Goal: Navigation & Orientation: Find specific page/section

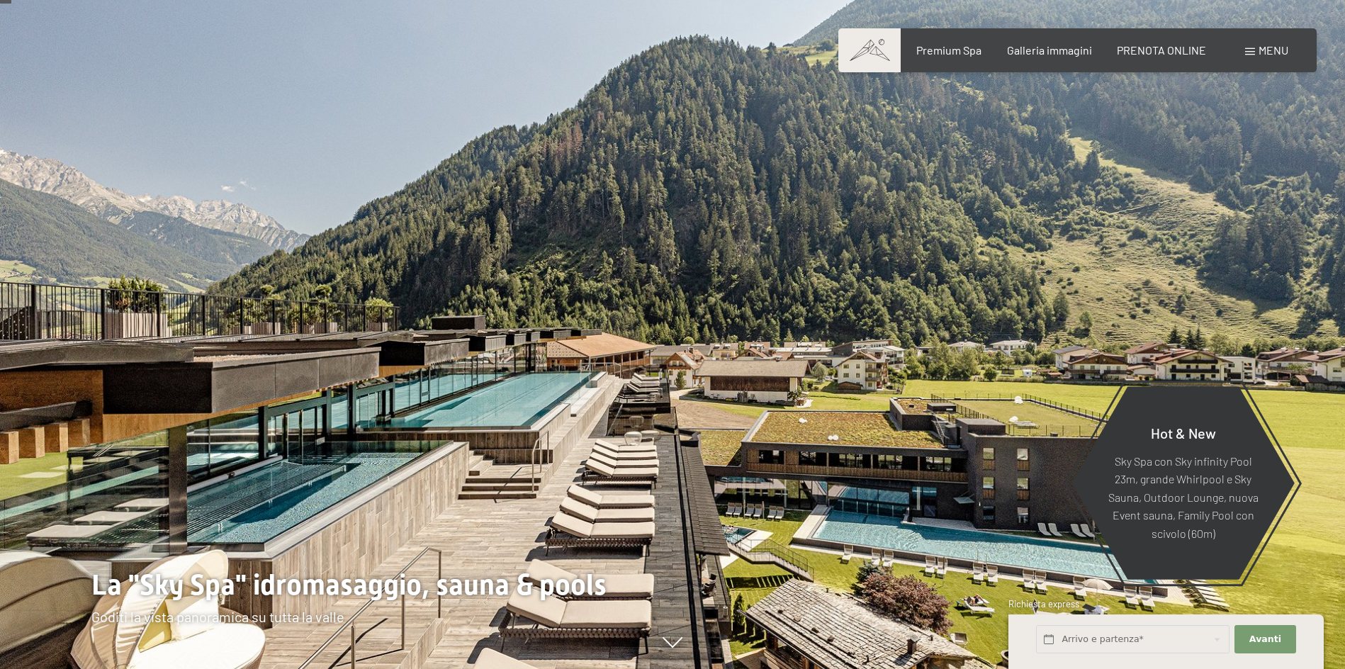
click at [1313, 289] on div at bounding box center [1009, 334] width 673 height 669
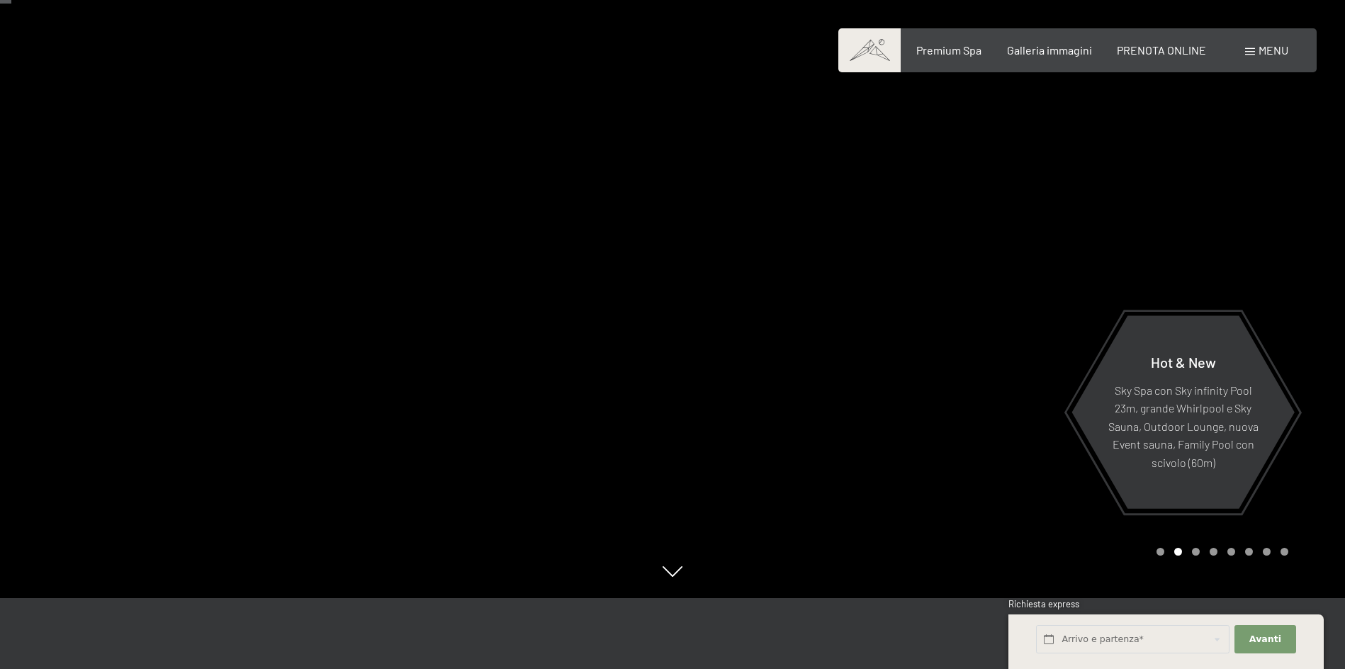
click at [1313, 289] on div at bounding box center [1009, 263] width 673 height 669
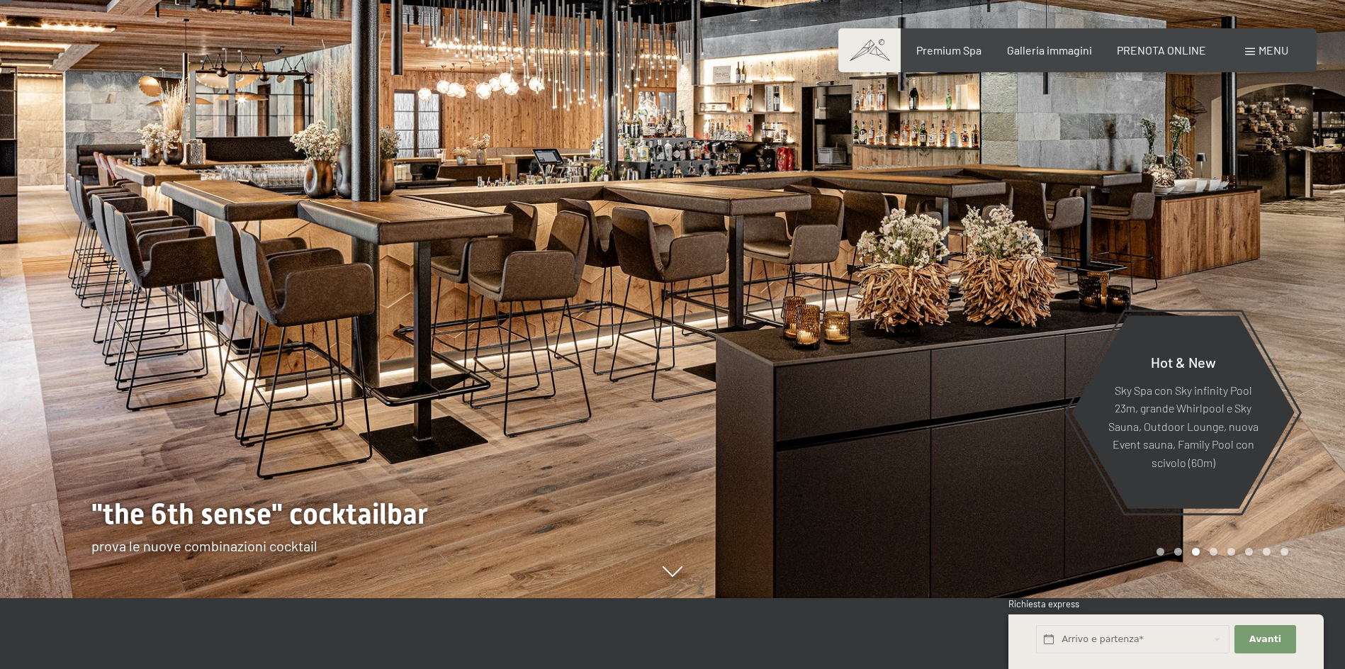
click at [1313, 289] on div at bounding box center [1009, 263] width 673 height 669
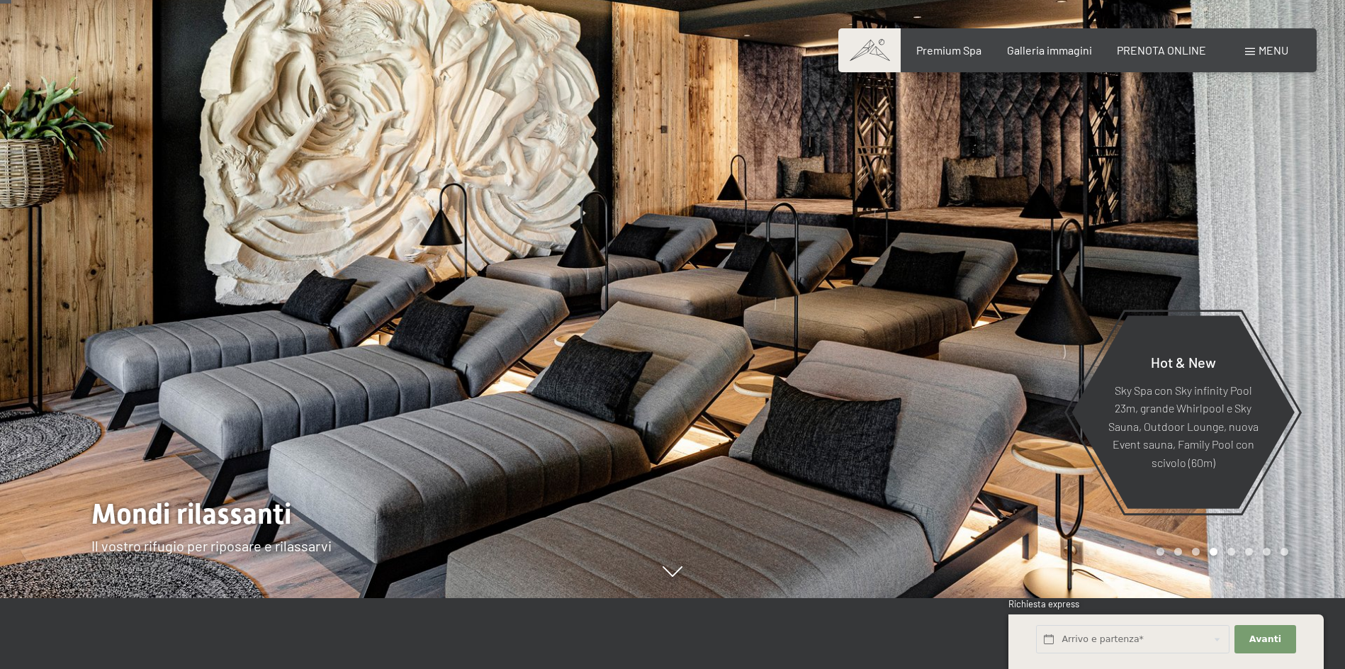
click at [1313, 289] on div at bounding box center [1009, 263] width 673 height 669
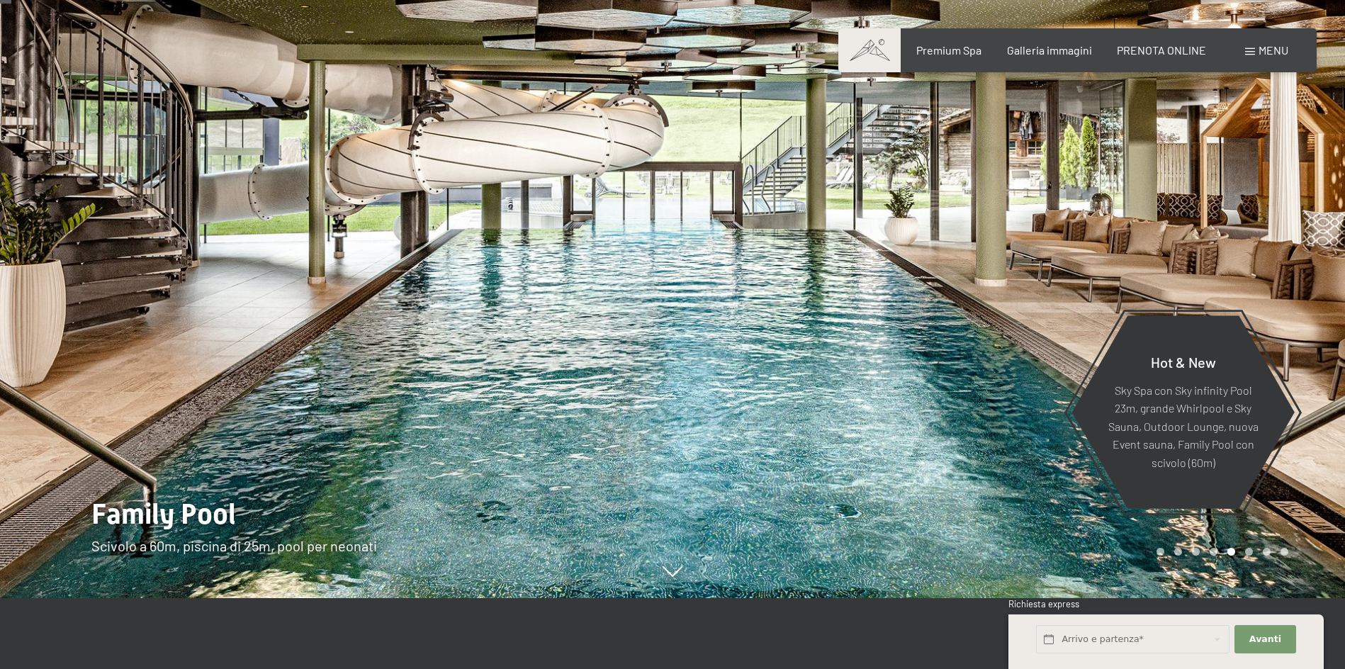
click at [1313, 289] on div at bounding box center [1009, 263] width 673 height 669
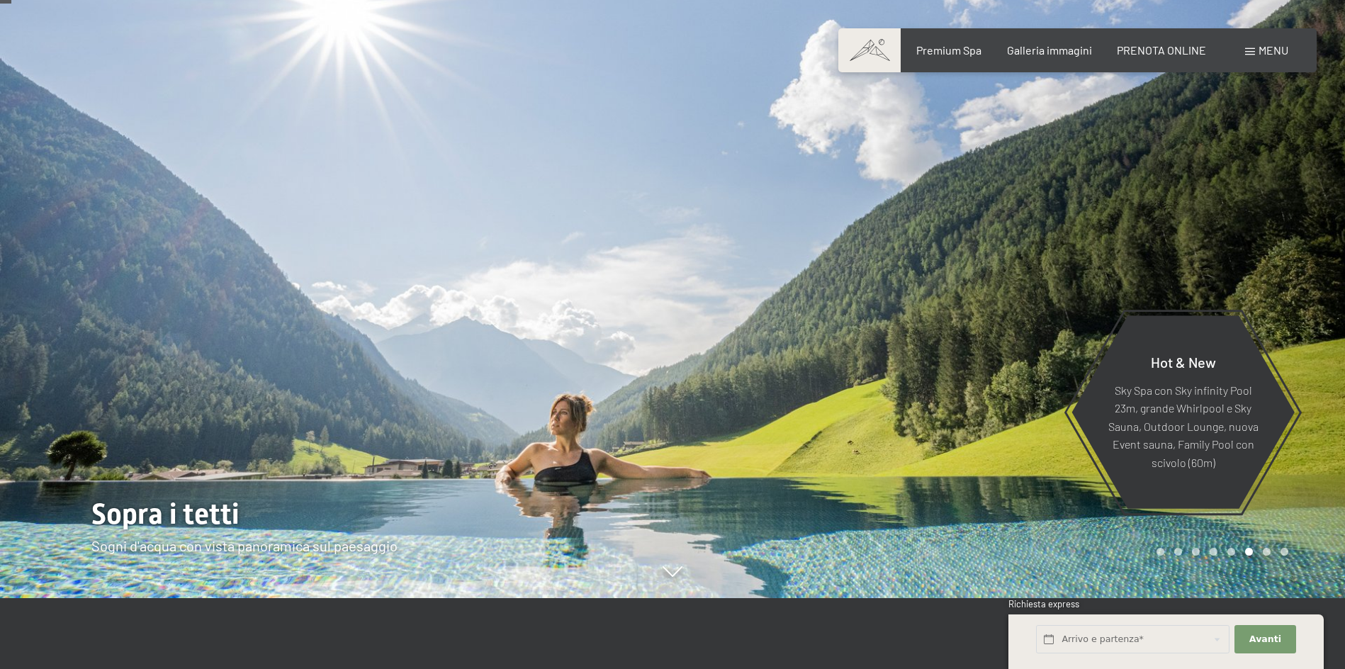
click at [1313, 289] on div at bounding box center [1009, 263] width 673 height 669
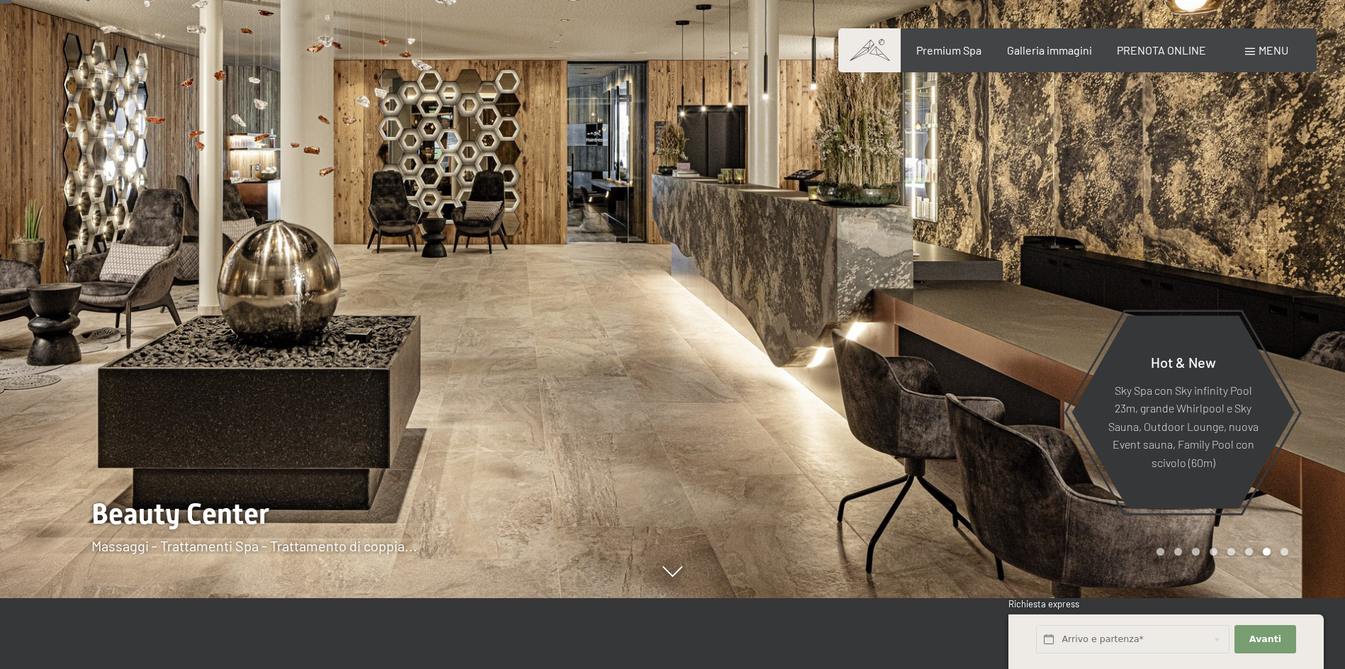
click at [1313, 289] on div at bounding box center [1009, 263] width 673 height 669
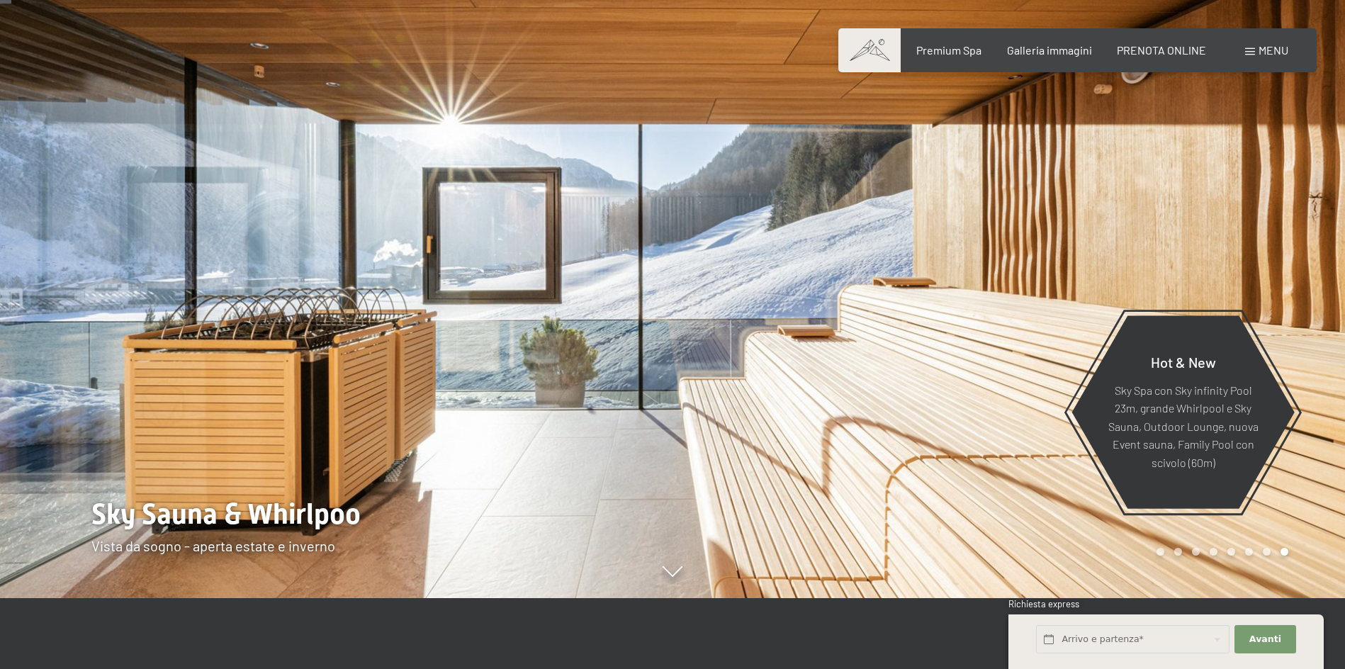
click at [1313, 289] on div at bounding box center [1009, 263] width 673 height 669
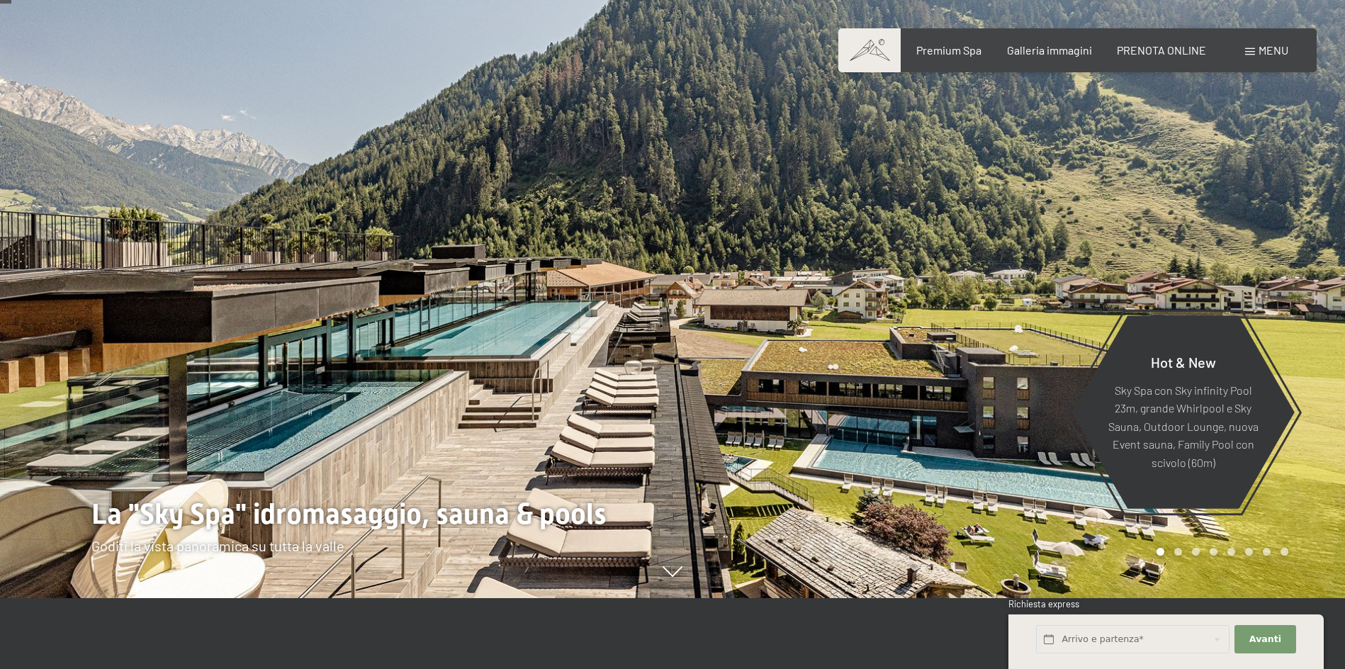
click at [1313, 289] on div at bounding box center [1009, 263] width 673 height 669
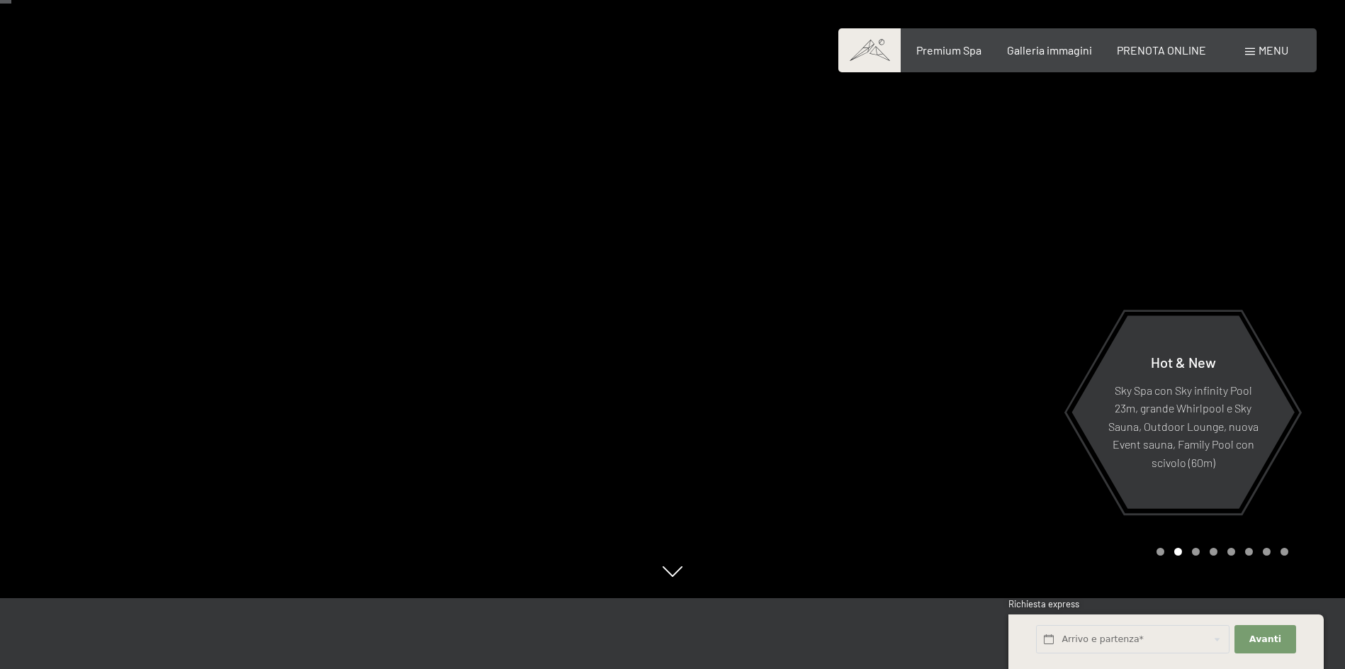
click at [1313, 289] on div at bounding box center [1009, 263] width 673 height 669
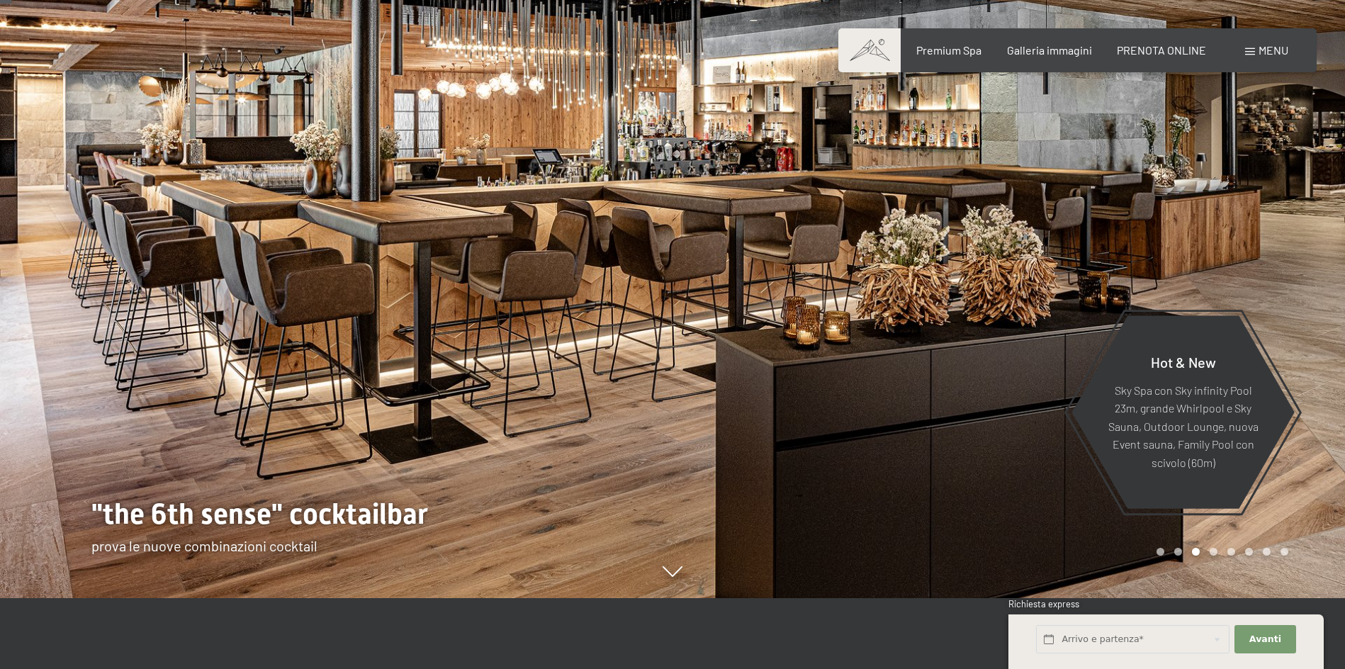
click at [1284, 58] on div "Prenotazione Richiesta Premium Spa Galleria immagini PRENOTA ONLINE Menu DE IT …" at bounding box center [1078, 51] width 422 height 16
click at [1278, 51] on span "Menu" at bounding box center [1274, 49] width 30 height 13
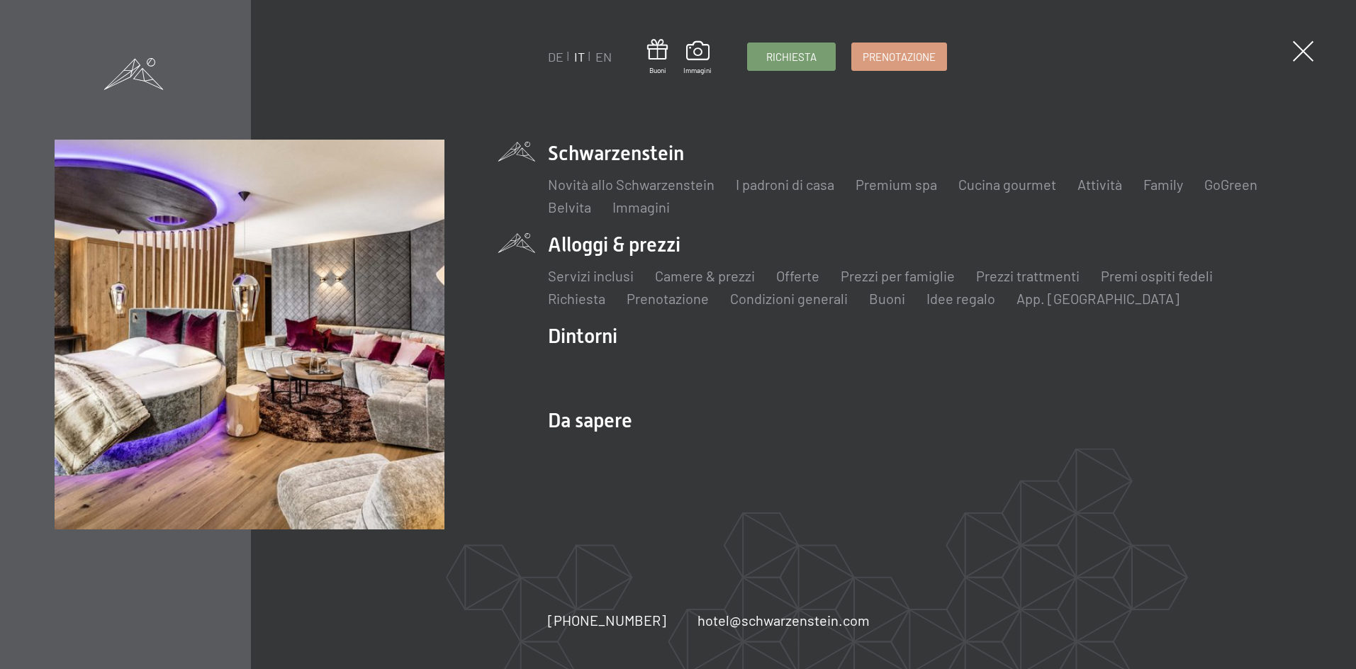
click at [574, 252] on li "Alloggi & prezzi Servizi inclusi Camere & prezzi Lista Offerte Lista Prezzi per…" at bounding box center [924, 269] width 753 height 77
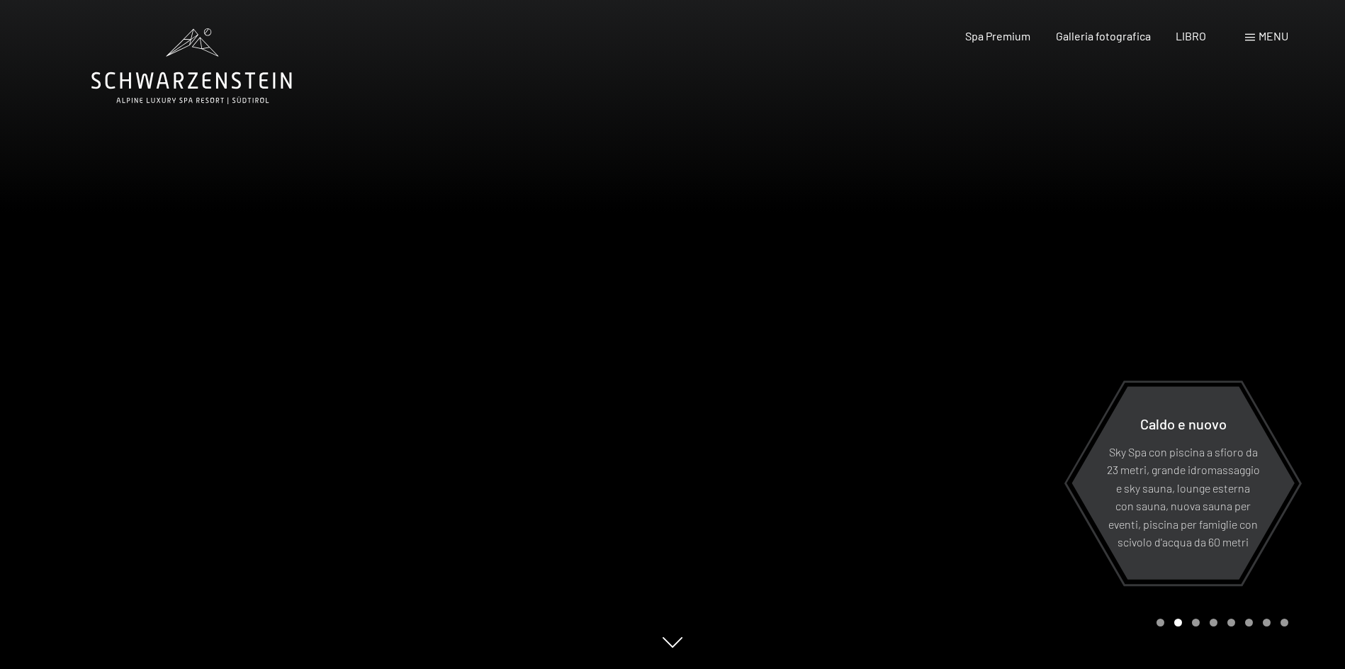
click at [1323, 327] on div at bounding box center [1009, 334] width 673 height 669
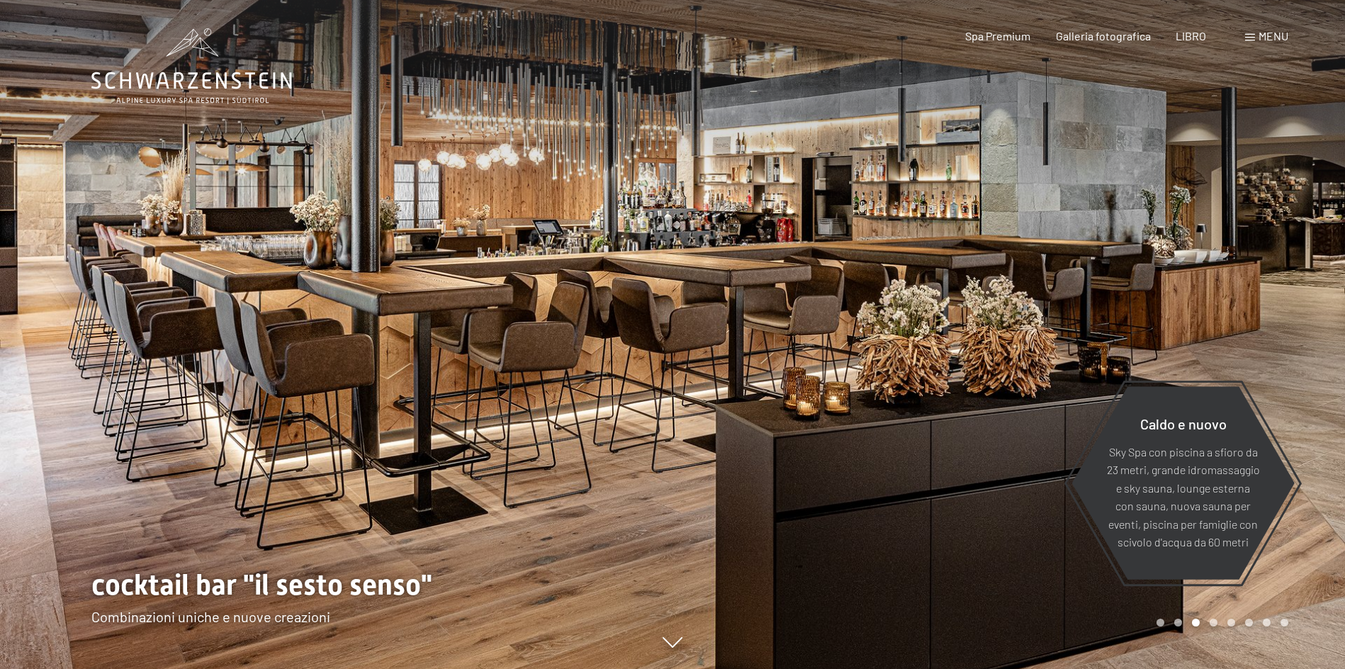
click at [1323, 327] on div at bounding box center [1009, 334] width 673 height 669
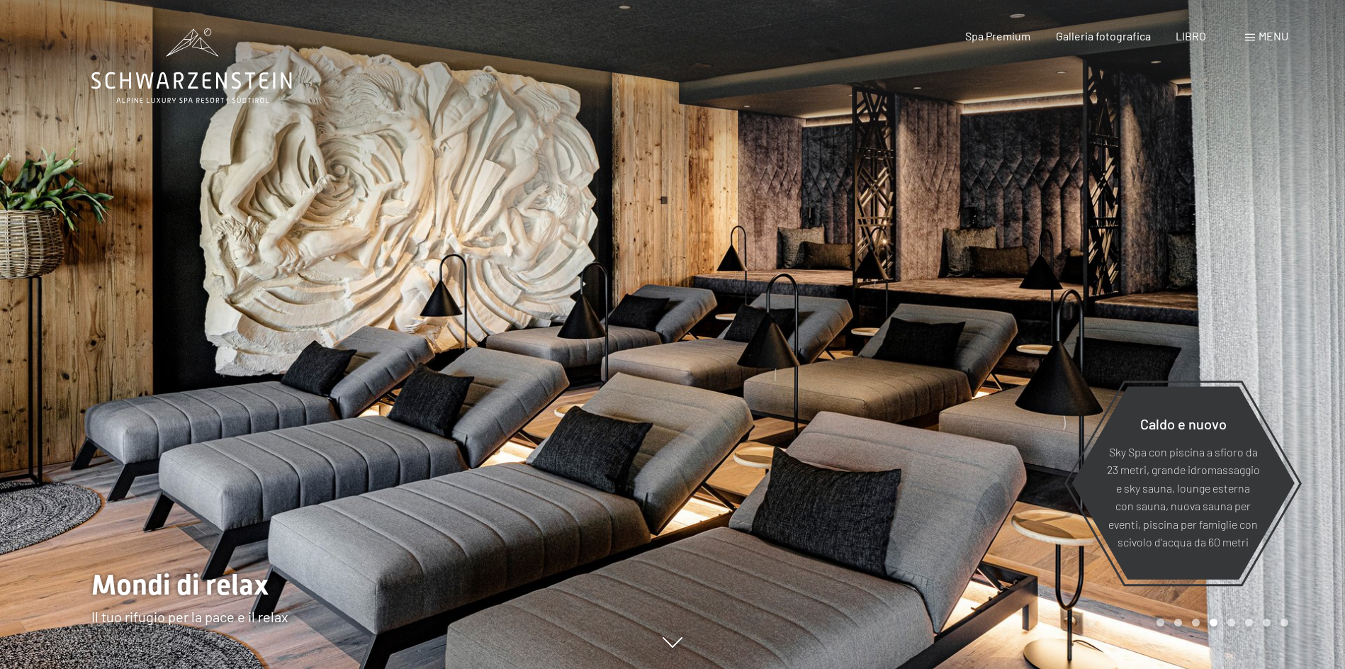
click at [1323, 327] on div at bounding box center [1009, 334] width 673 height 669
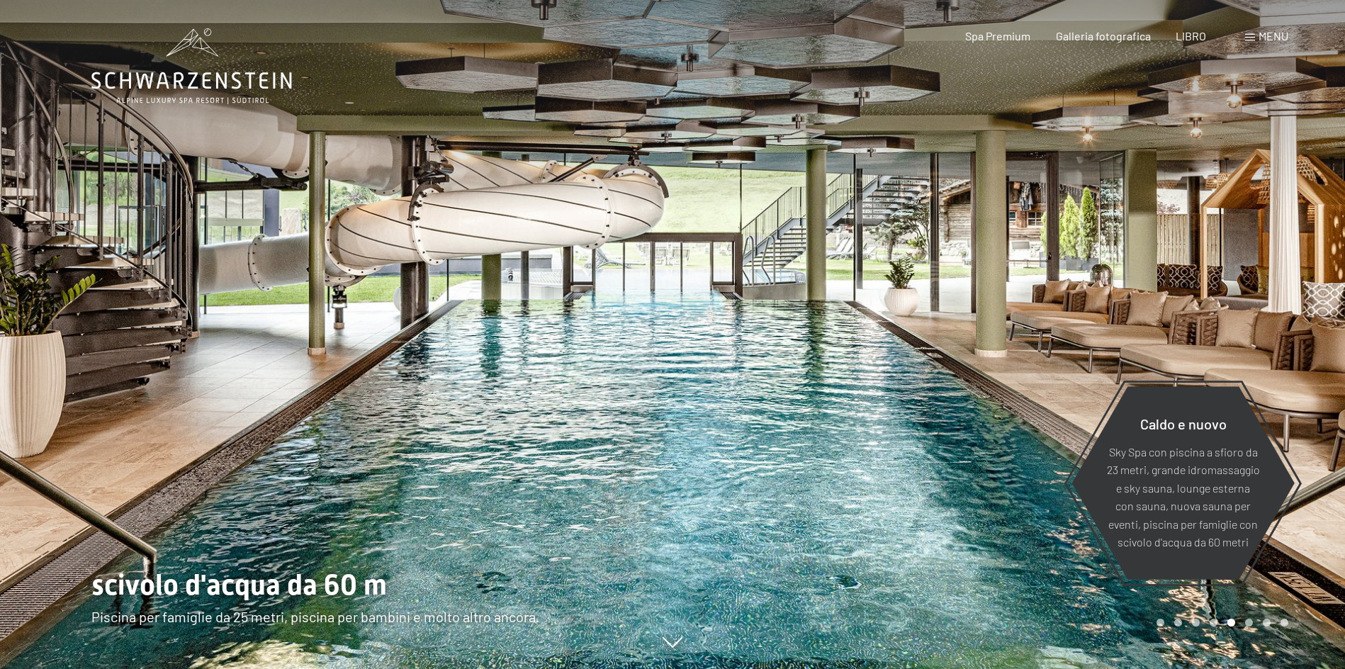
click at [1264, 44] on div "menu" at bounding box center [1266, 36] width 43 height 16
